Goal: Information Seeking & Learning: Learn about a topic

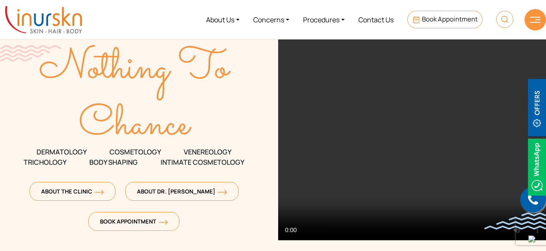
scroll to position [43, 0]
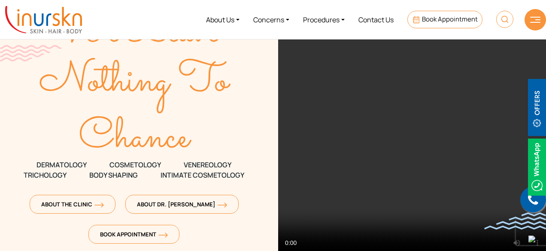
click at [461, 182] on video at bounding box center [412, 124] width 268 height 257
click at [420, 205] on video at bounding box center [412, 124] width 268 height 257
click at [343, 177] on video at bounding box center [412, 124] width 268 height 257
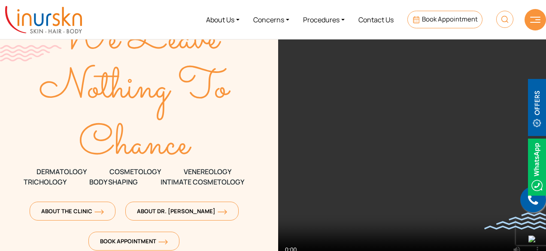
scroll to position [0, 0]
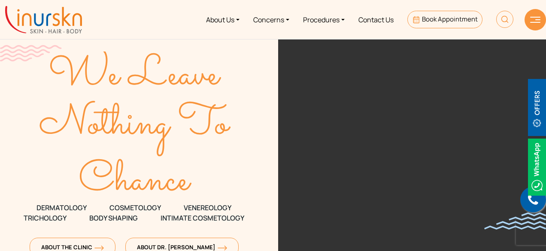
click at [425, 124] on video at bounding box center [412, 167] width 268 height 257
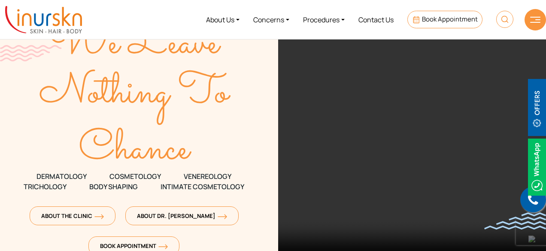
scroll to position [43, 0]
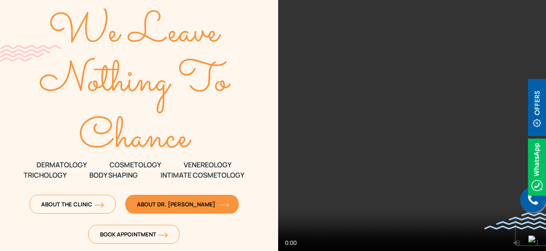
click at [187, 205] on span "About Dr. [PERSON_NAME]" at bounding box center [182, 204] width 90 height 8
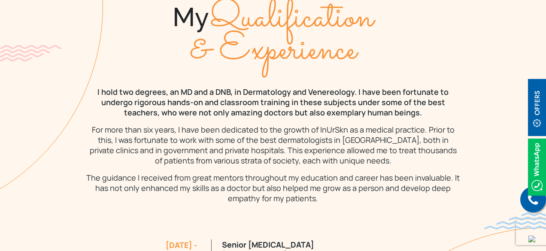
scroll to position [712, 0]
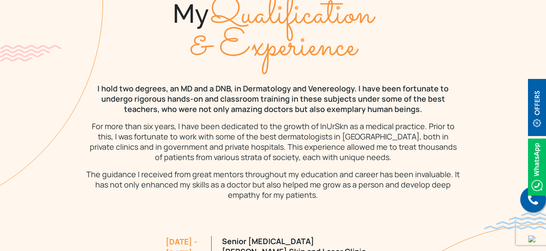
click at [537, 148] on img at bounding box center [537, 167] width 18 height 57
